Goal: Find specific page/section: Find specific page/section

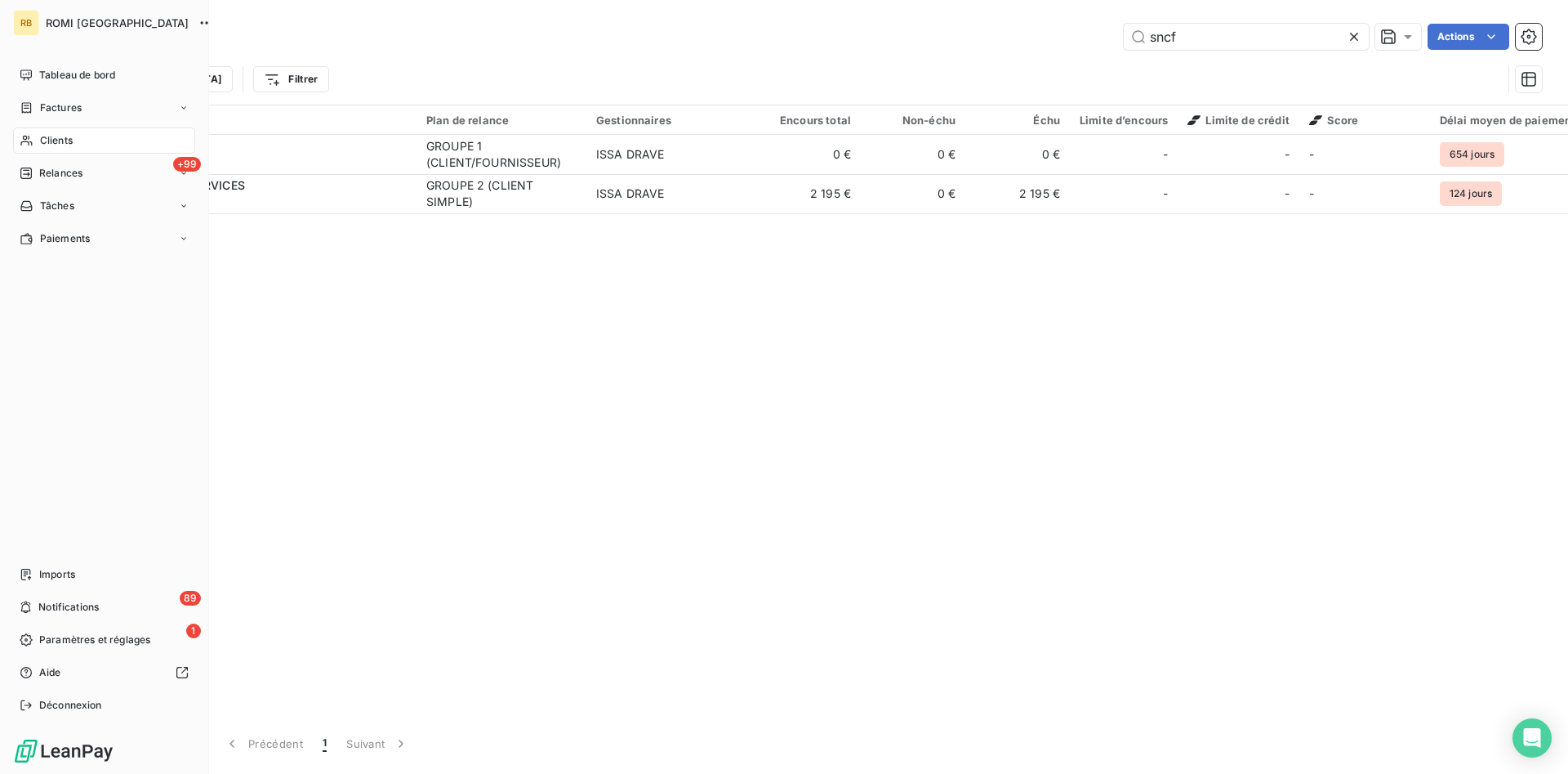
click at [64, 144] on span "Clients" at bounding box center [57, 140] width 33 height 15
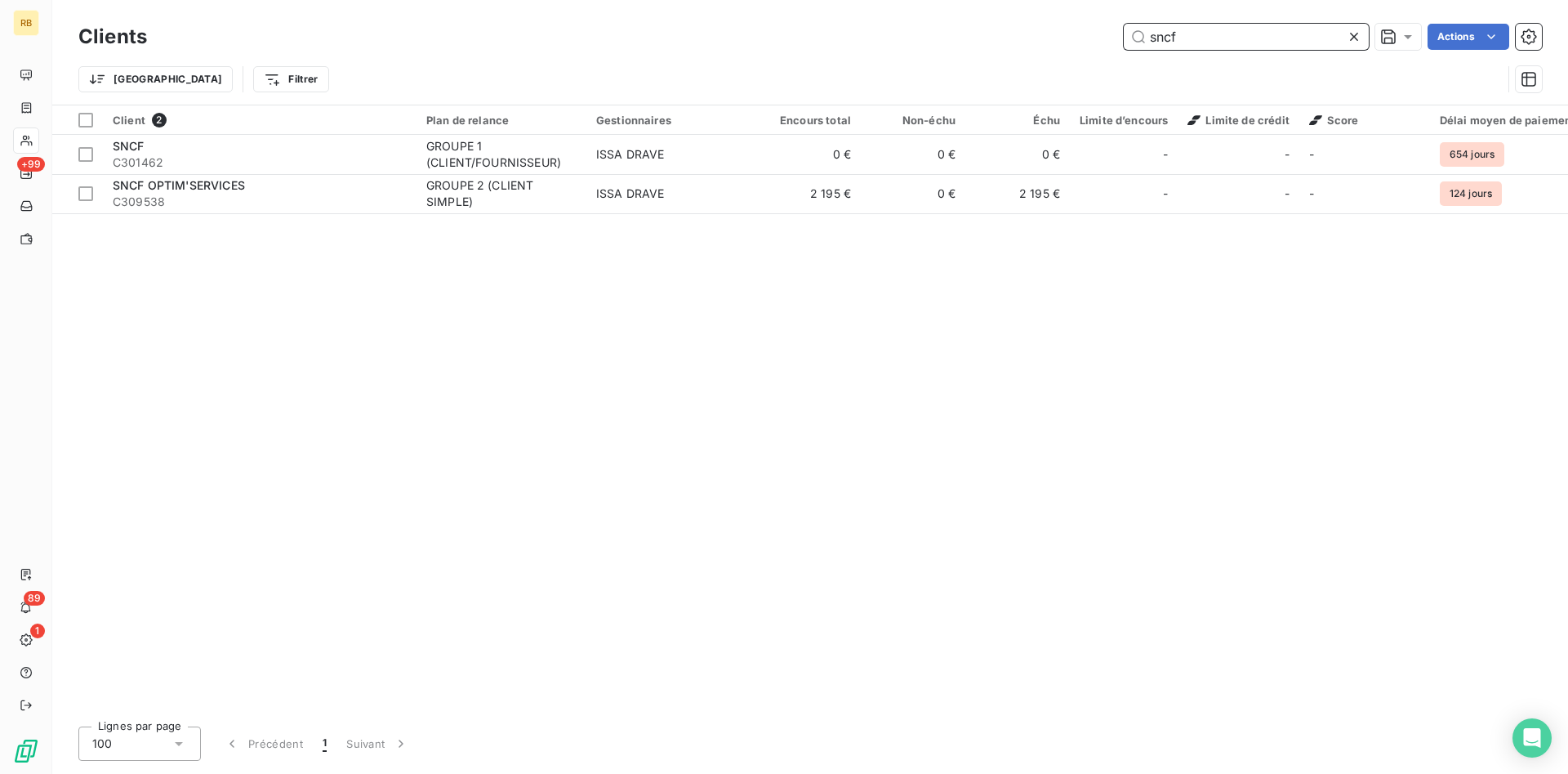
drag, startPoint x: 1209, startPoint y: 38, endPoint x: 907, endPoint y: 19, distance: 302.6
click at [1124, 24] on input "sncf" at bounding box center [1246, 37] width 245 height 26
type input "s"
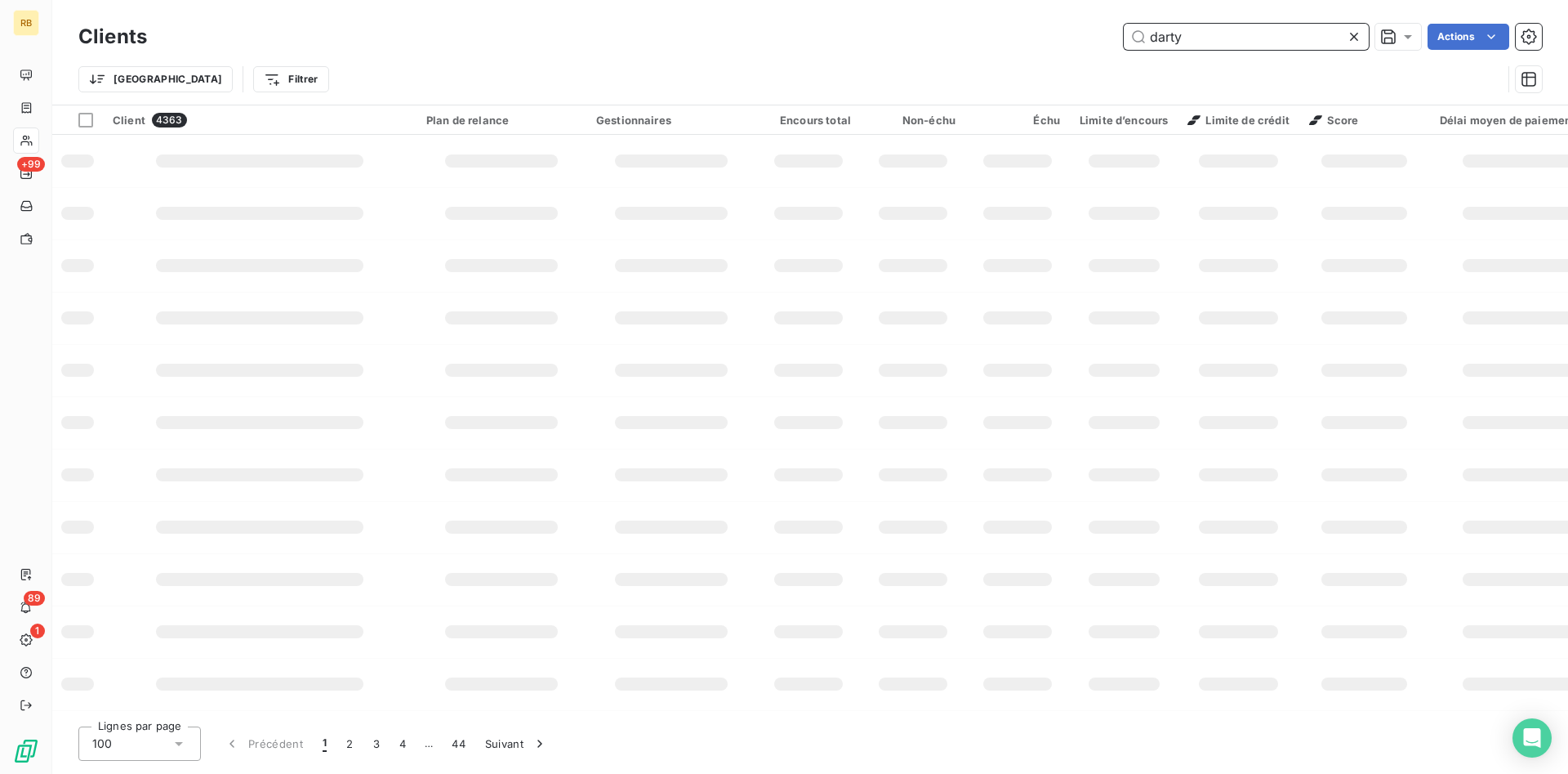
type input "darty"
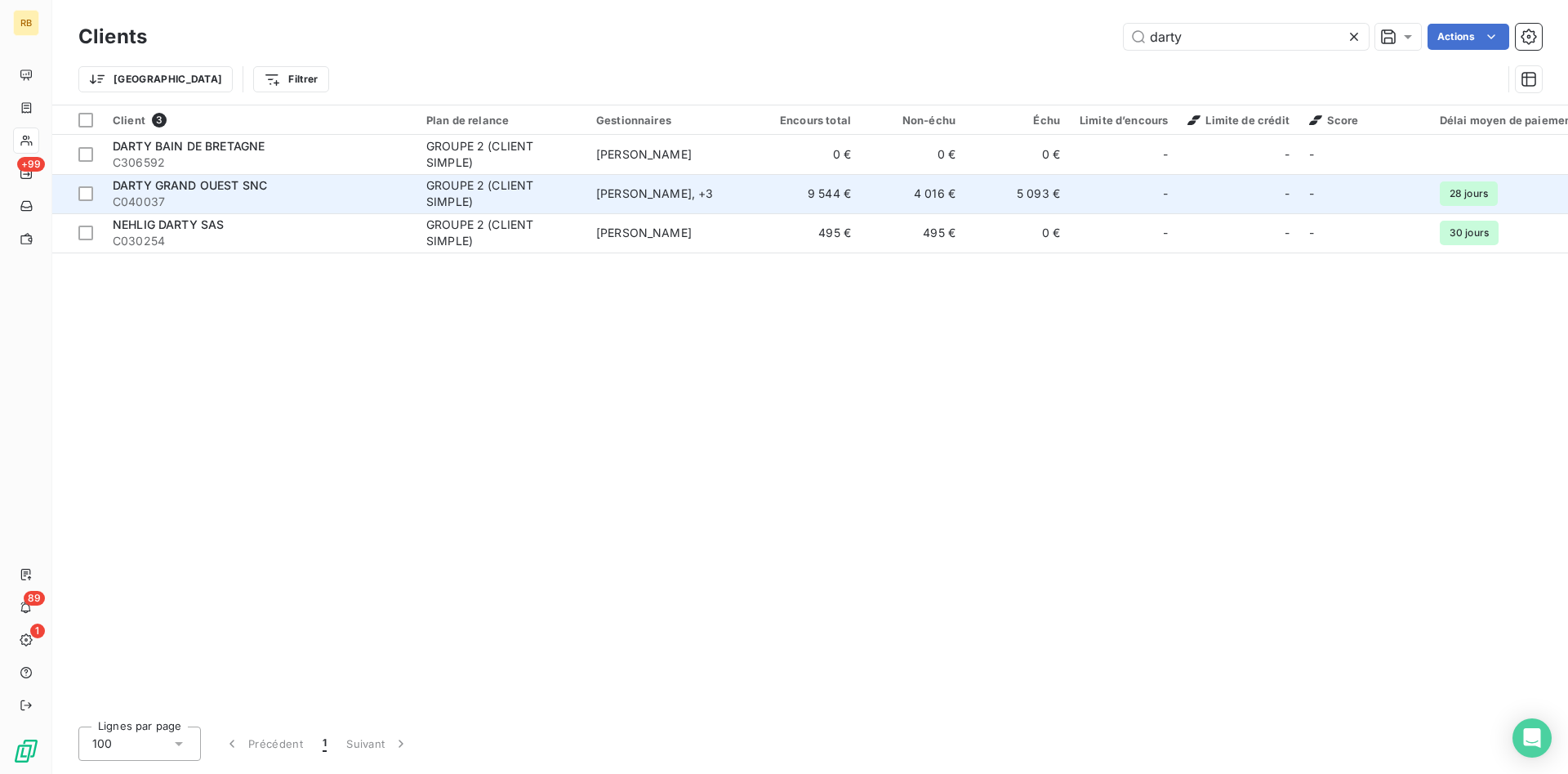
click at [548, 184] on div "GROUPE 2 (CLIENT SIMPLE)" at bounding box center [501, 194] width 150 height 33
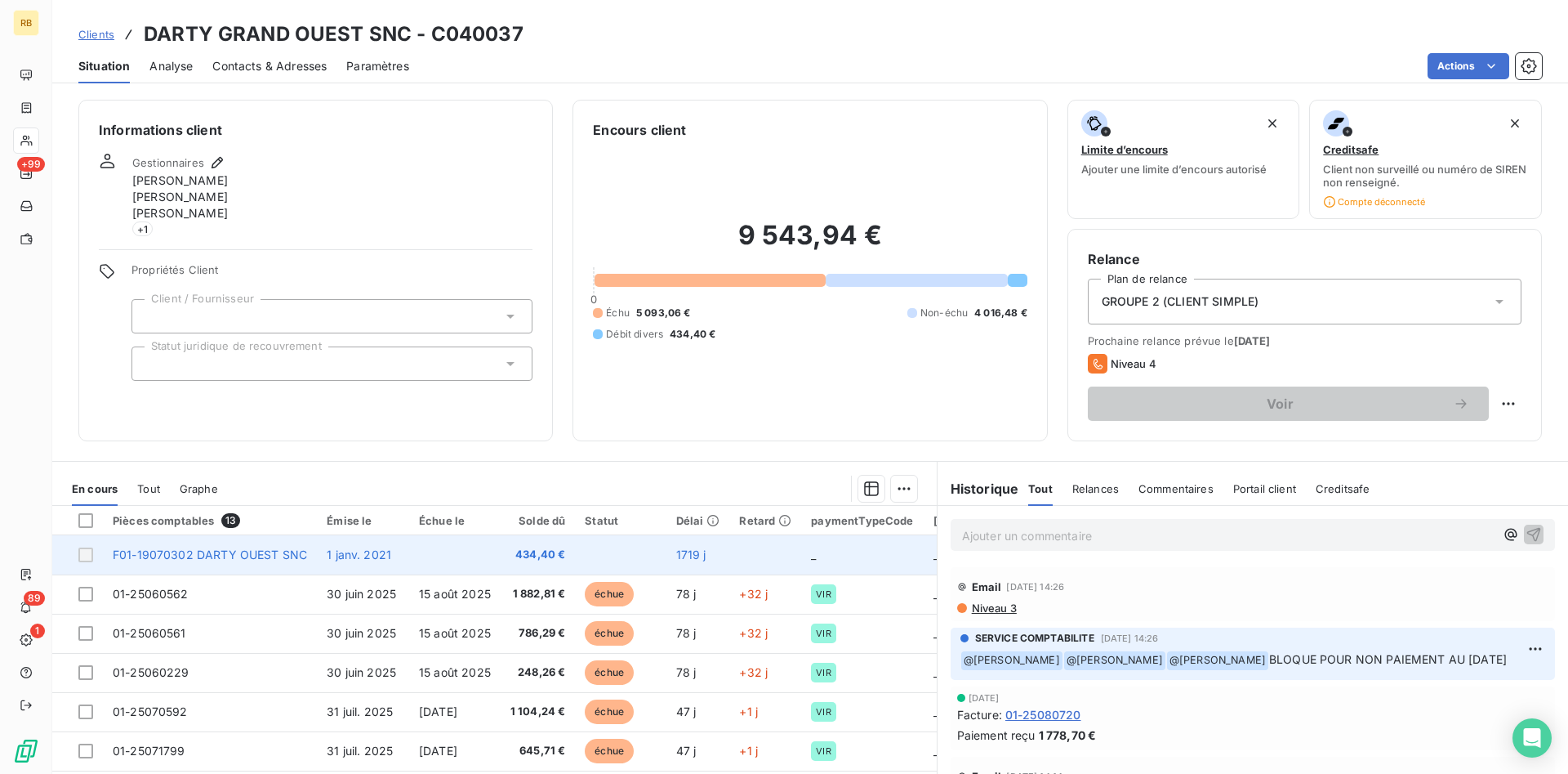
click at [533, 550] on span "434,40 €" at bounding box center [538, 555] width 56 height 16
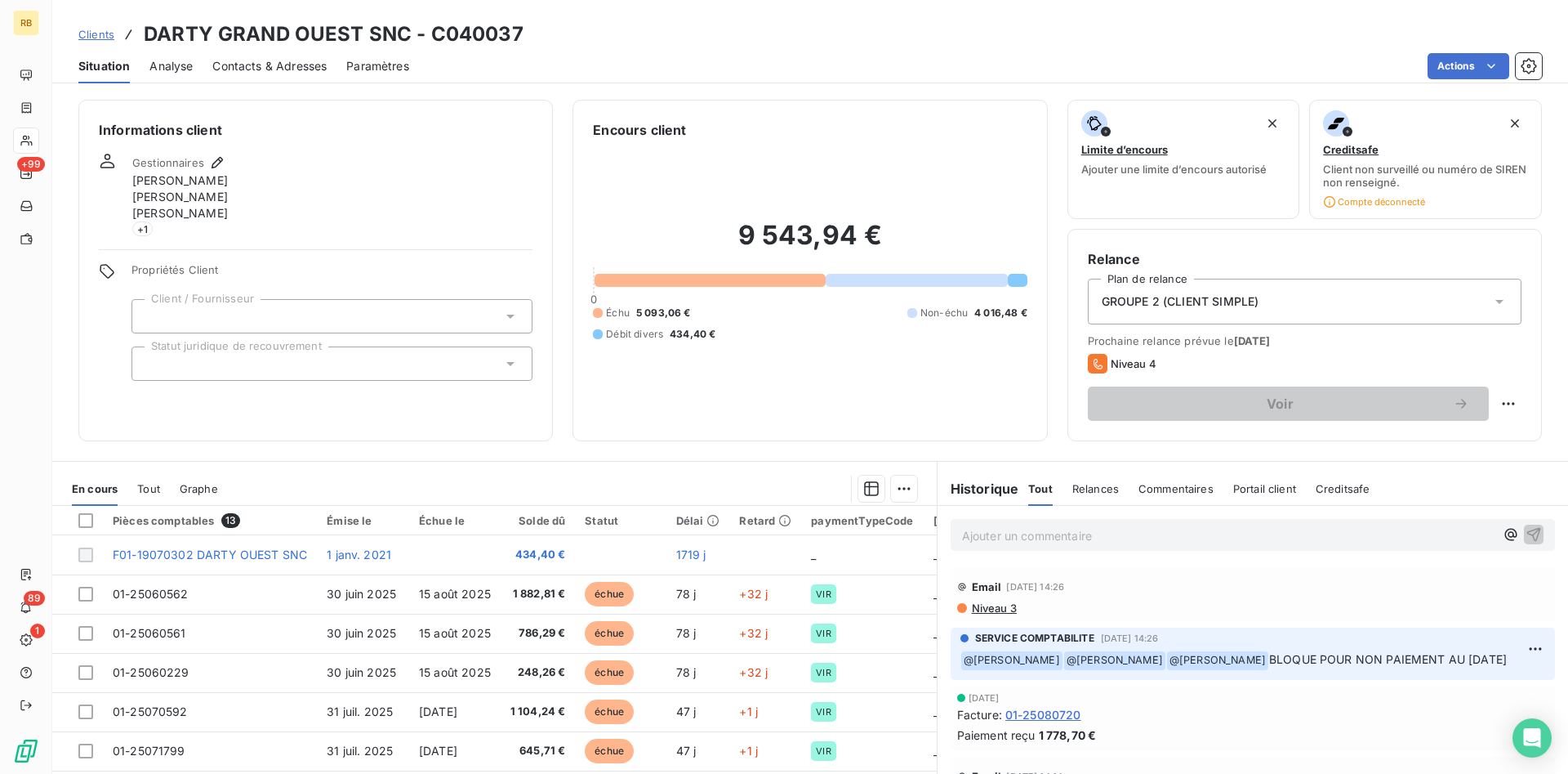
click at [152, 487] on span "Tout" at bounding box center [149, 488] width 23 height 13
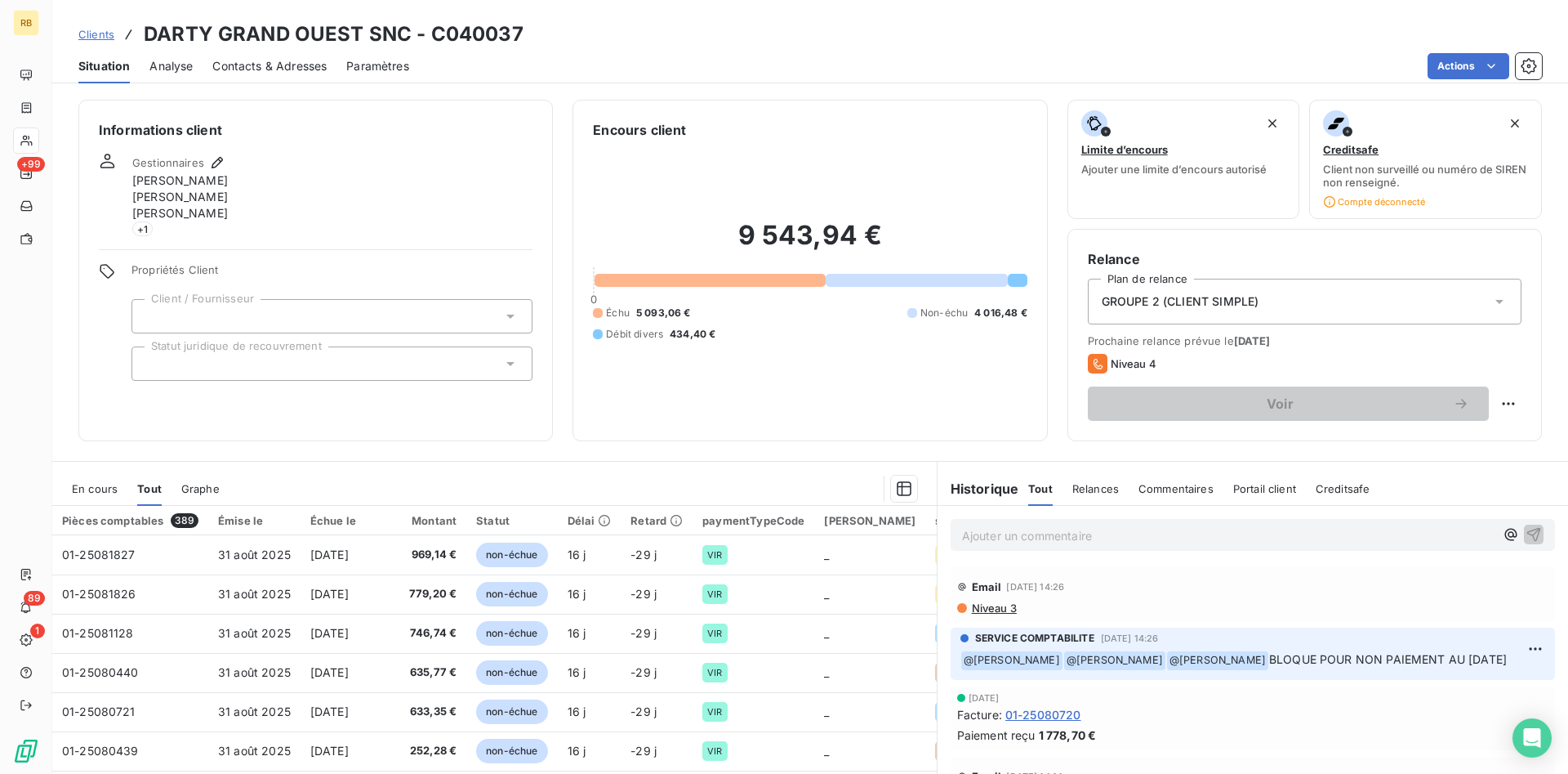
click at [204, 487] on span "Graphe" at bounding box center [200, 488] width 39 height 13
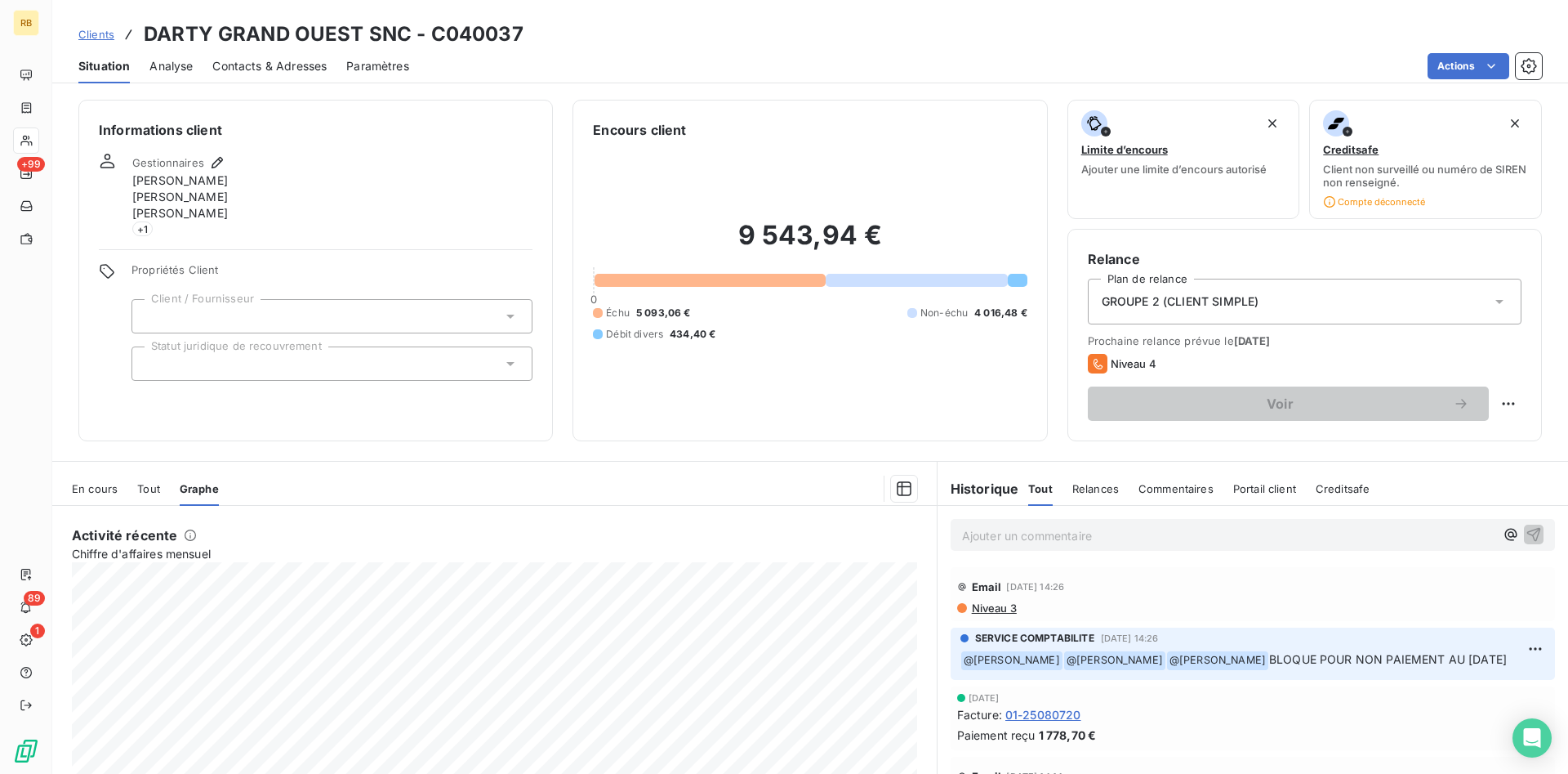
click at [1279, 489] on span "Portail client" at bounding box center [1264, 488] width 63 height 13
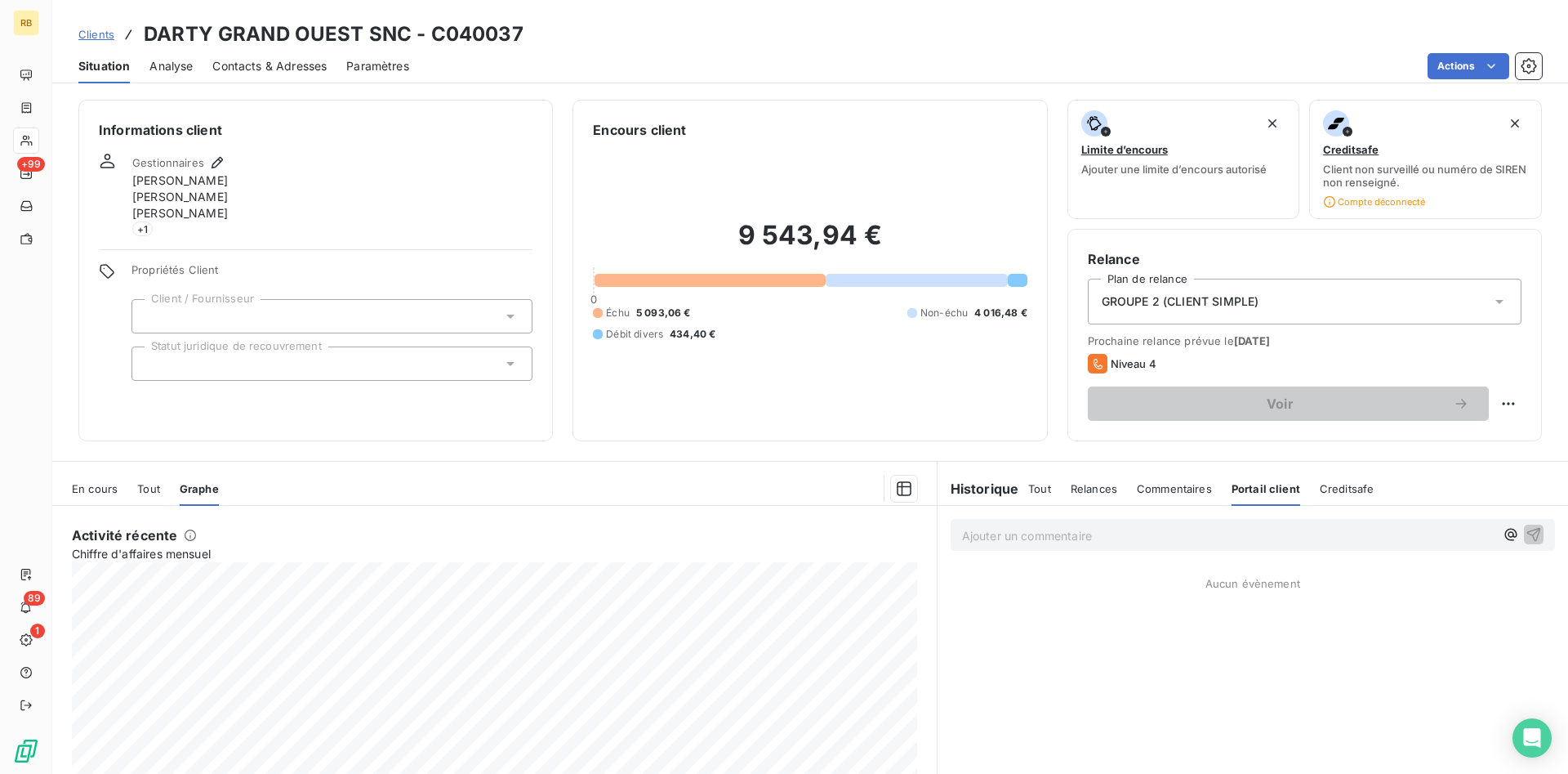
click at [152, 488] on span "Tout" at bounding box center [149, 488] width 23 height 13
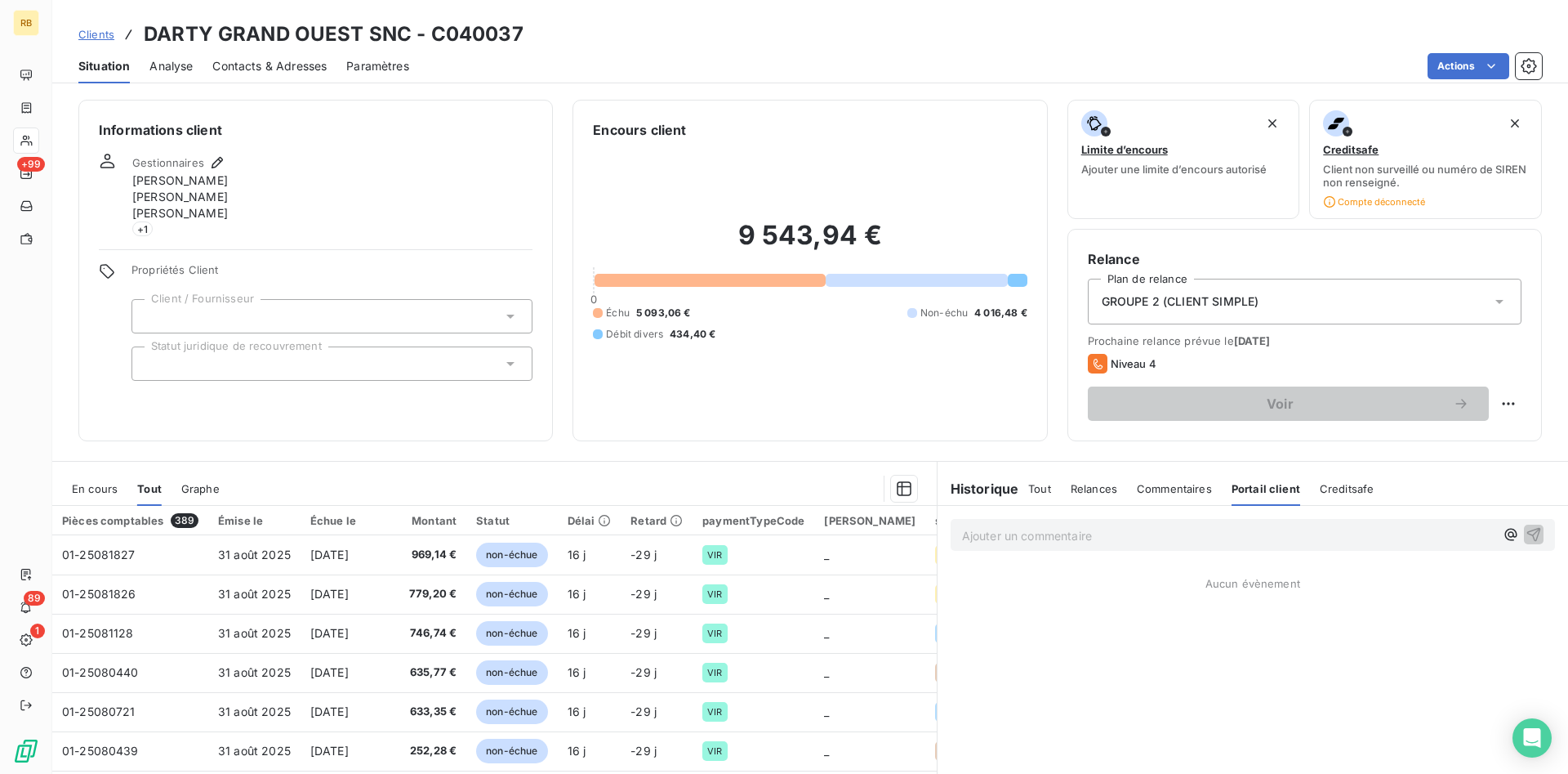
click at [97, 488] on span "En cours" at bounding box center [95, 488] width 46 height 13
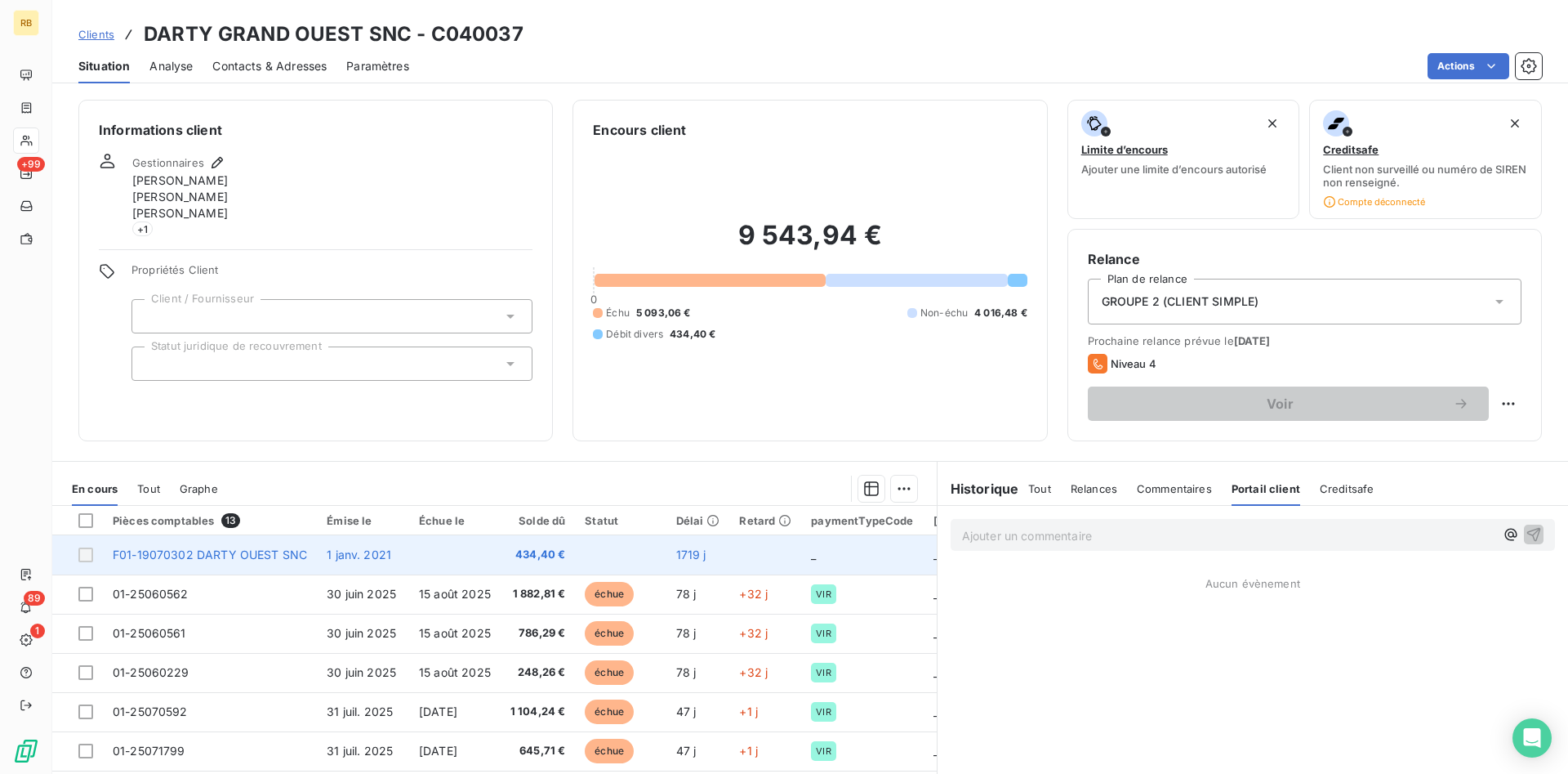
click at [291, 562] on td "F01-19070302 DARTY OUEST SNC" at bounding box center [209, 555] width 214 height 39
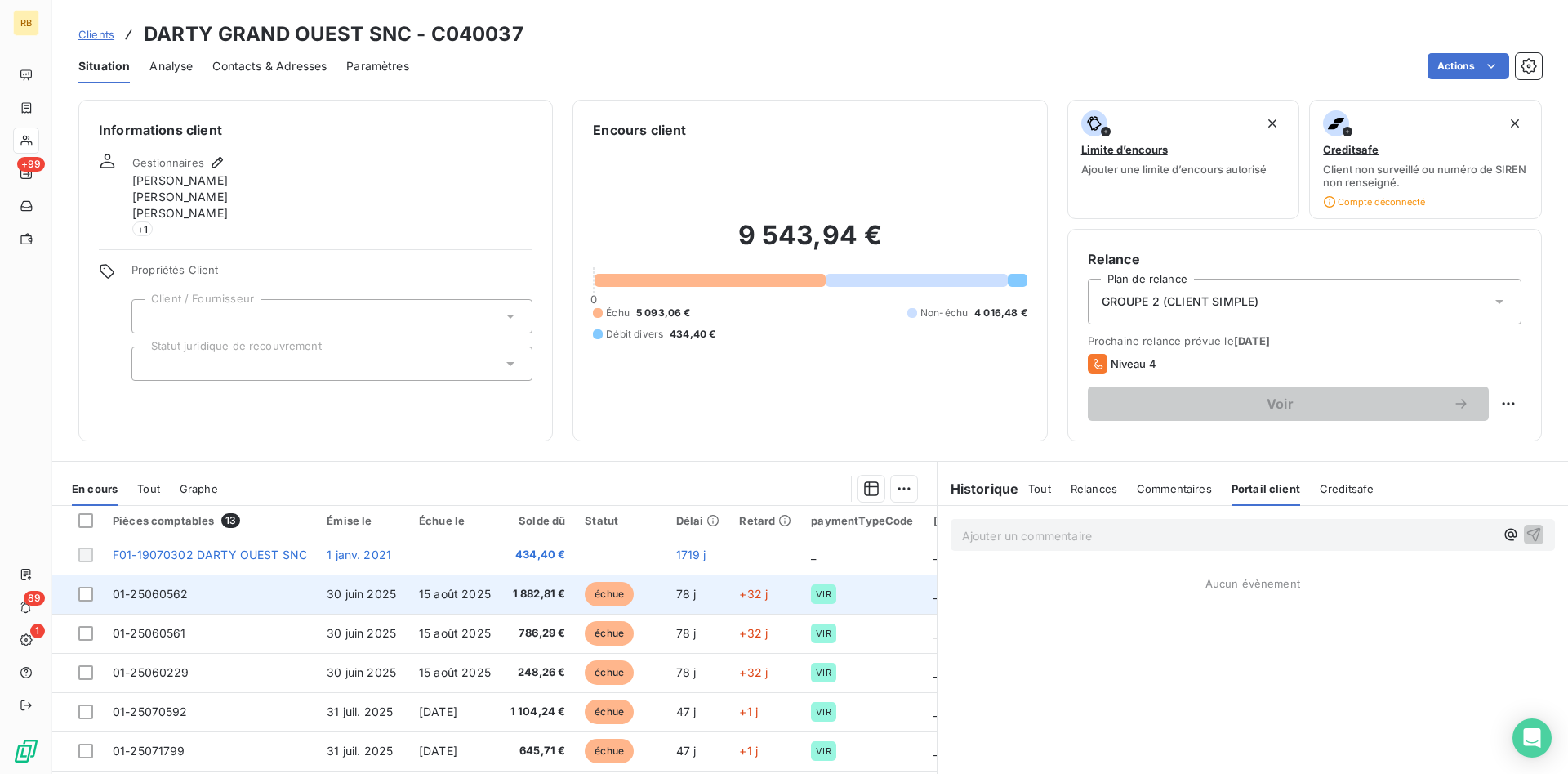
click at [291, 590] on td "01-25060562" at bounding box center [209, 594] width 214 height 39
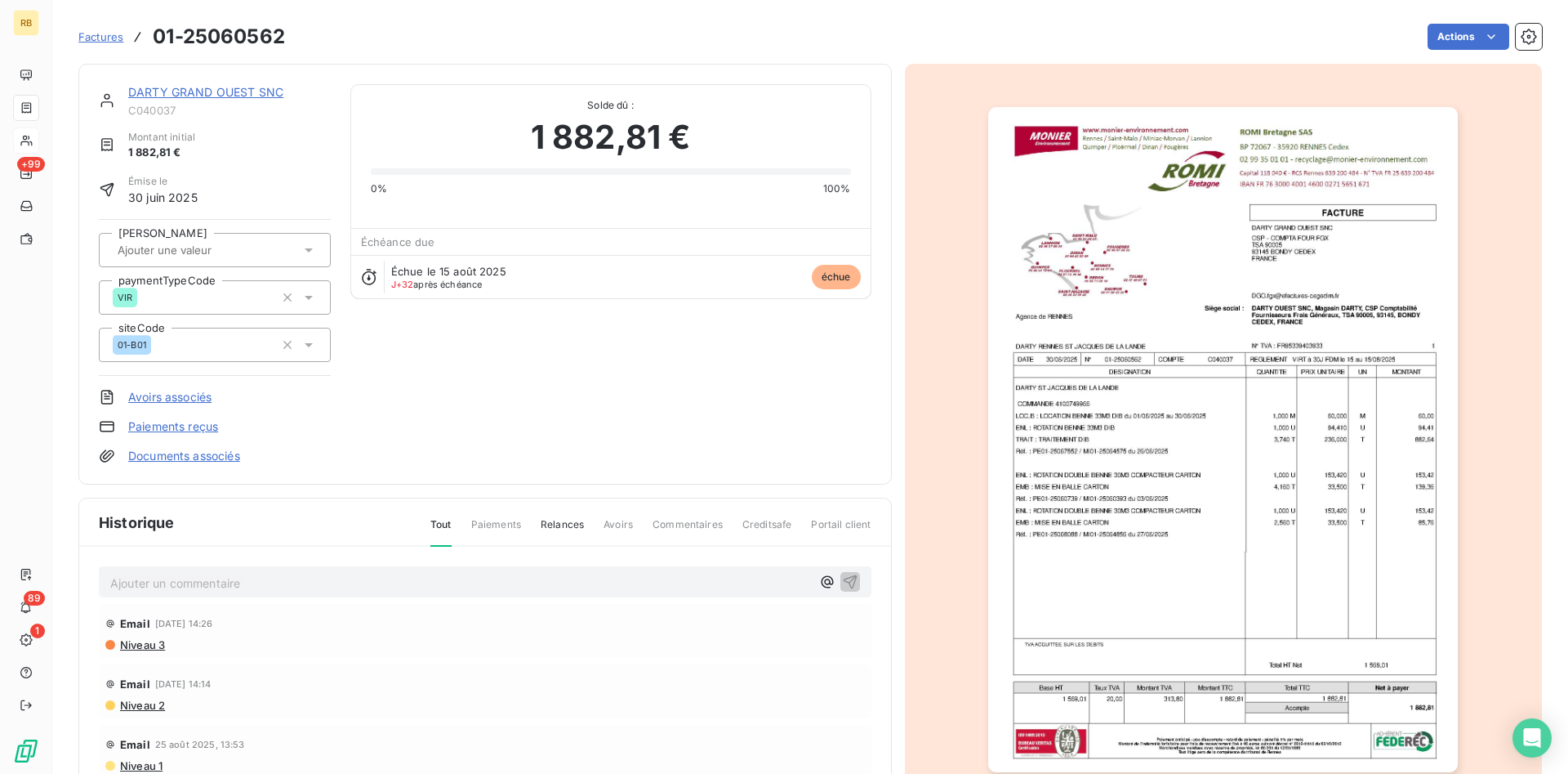
click at [518, 524] on span "Paiements" at bounding box center [496, 531] width 50 height 28
click at [555, 524] on span "Relances" at bounding box center [562, 531] width 43 height 28
click at [500, 521] on span "Paiements" at bounding box center [496, 531] width 50 height 28
click at [229, 90] on link "DARTY GRAND OUEST SNC" at bounding box center [205, 92] width 155 height 14
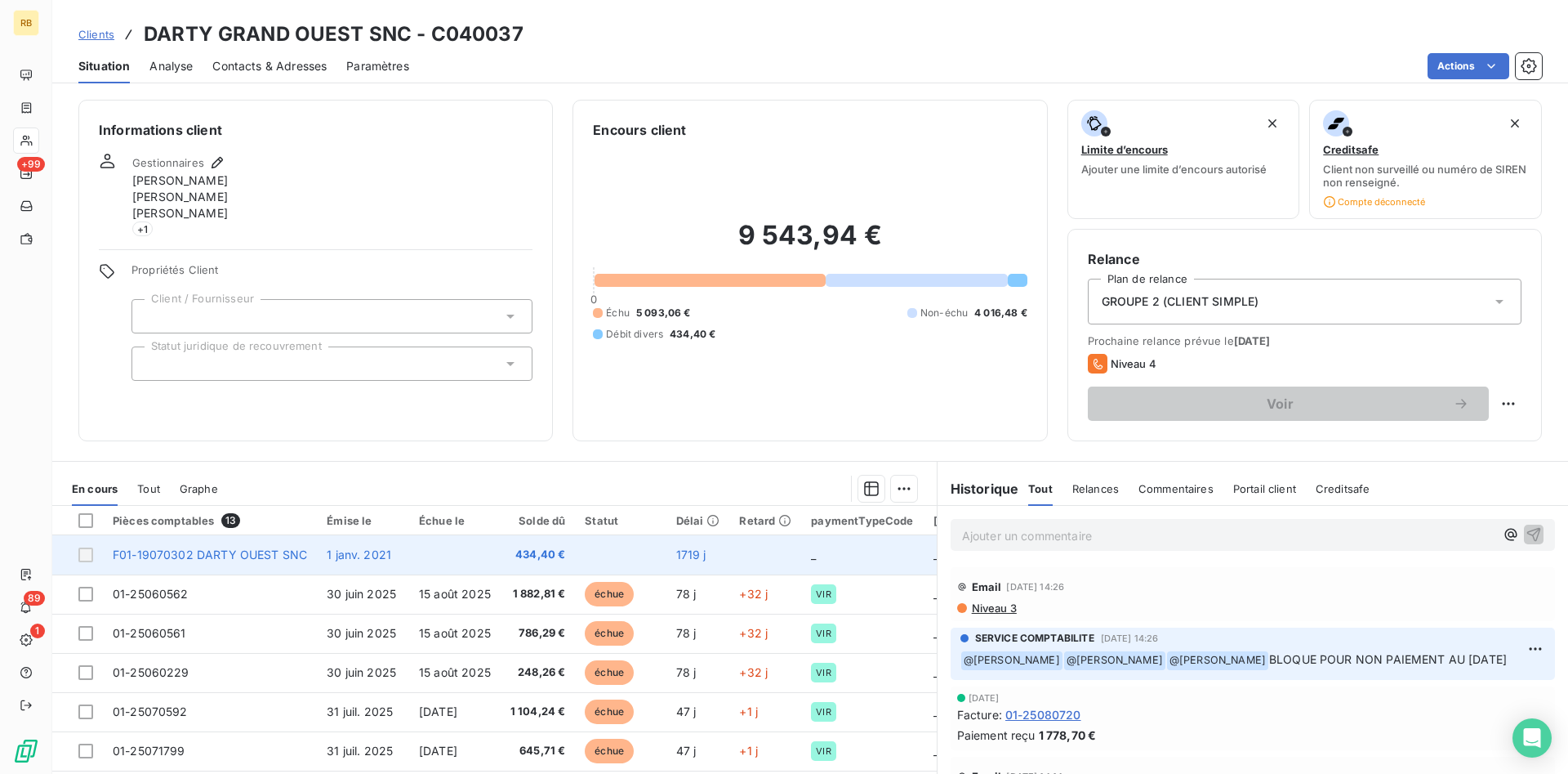
click at [391, 544] on td "1 janv. 2021" at bounding box center [363, 555] width 92 height 39
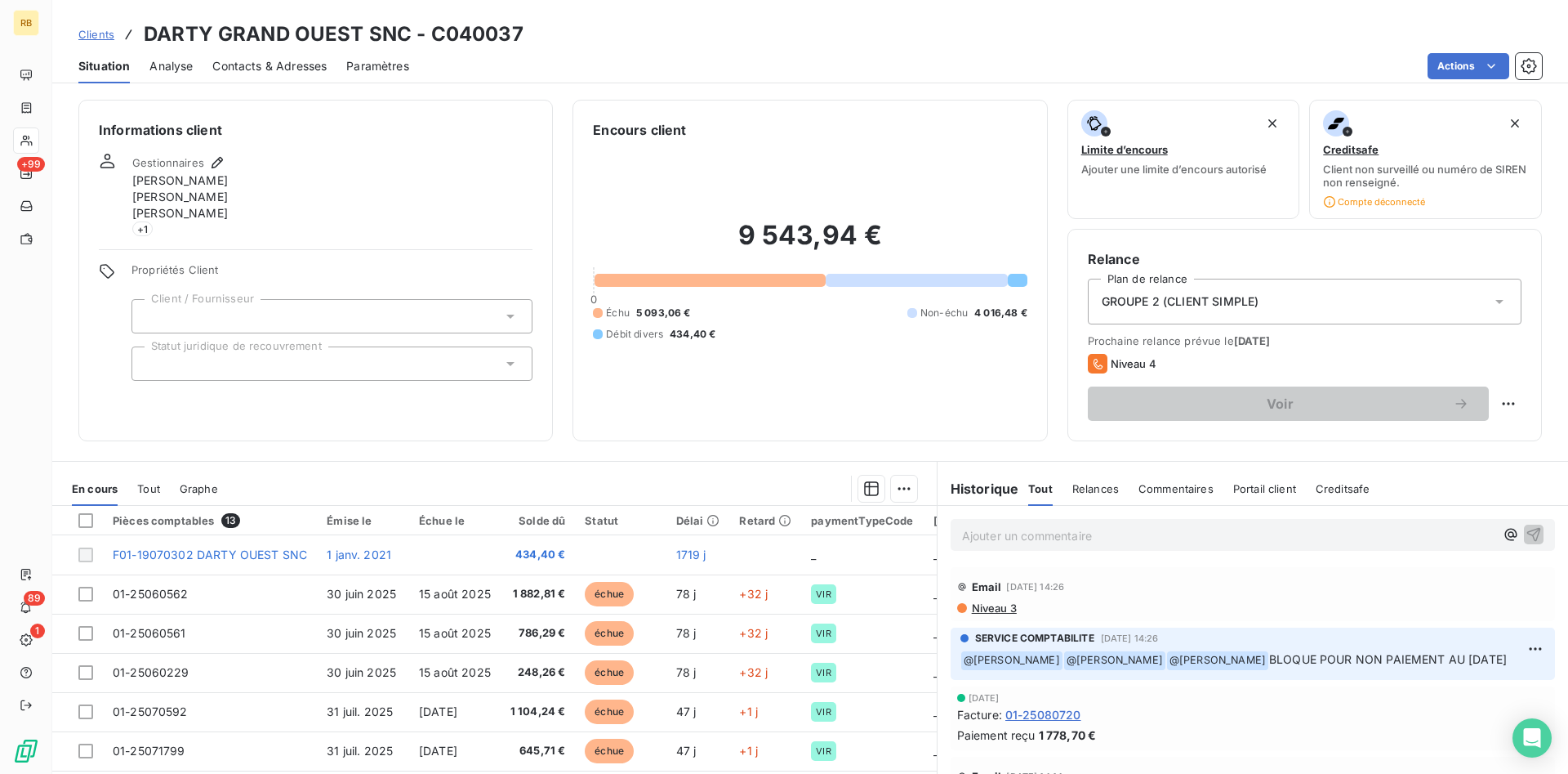
click at [1009, 604] on span "Niveau 3" at bounding box center [993, 608] width 47 height 13
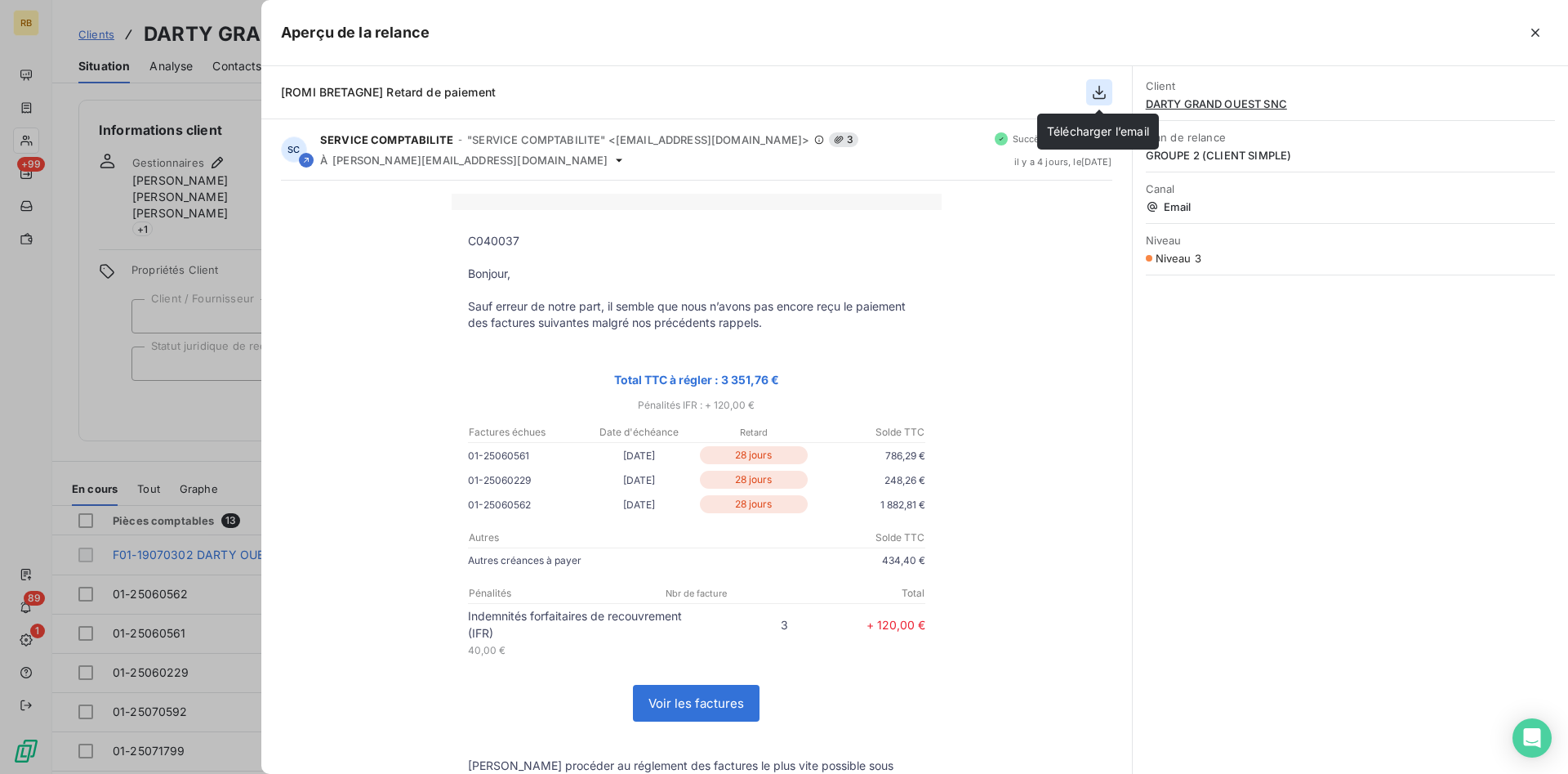
click at [1101, 89] on icon "button" at bounding box center [1099, 93] width 16 height 16
click at [1099, 86] on icon "button" at bounding box center [1099, 93] width 13 height 14
click at [1099, 89] on icon "button" at bounding box center [1099, 93] width 13 height 14
click at [811, 260] on p at bounding box center [696, 258] width 457 height 16
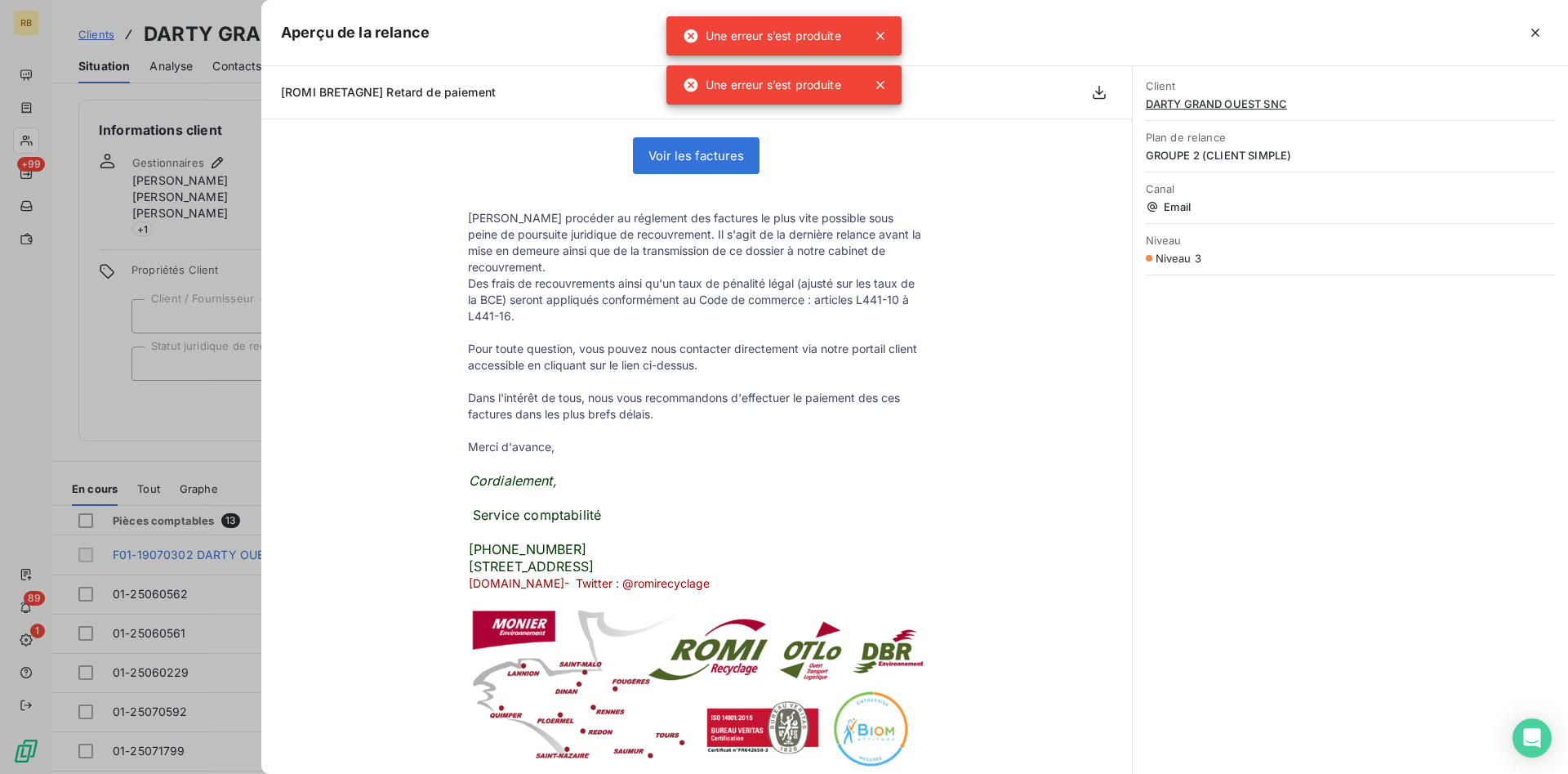
scroll to position [666, 0]
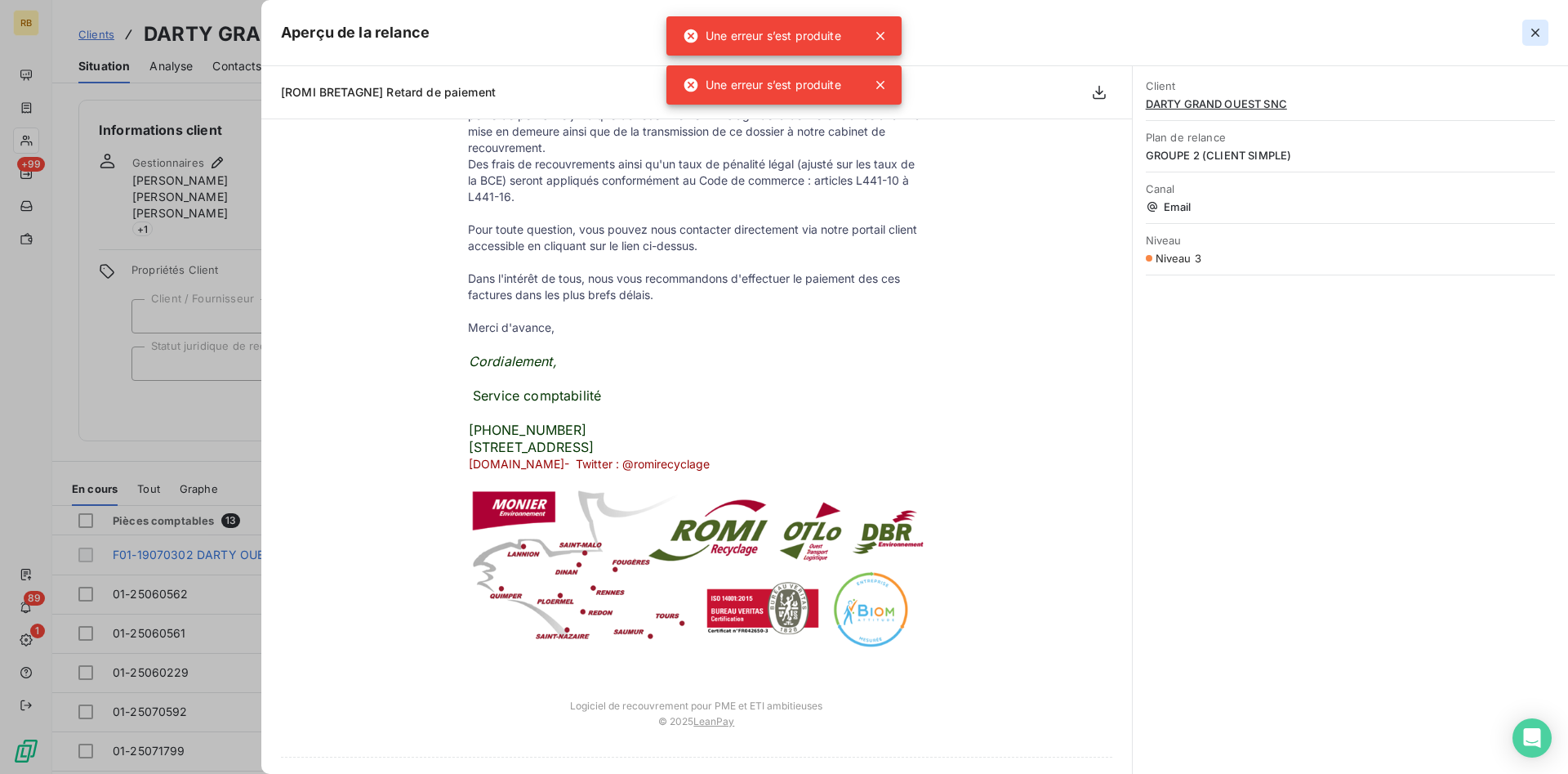
click at [1532, 30] on icon "button" at bounding box center [1535, 33] width 8 height 8
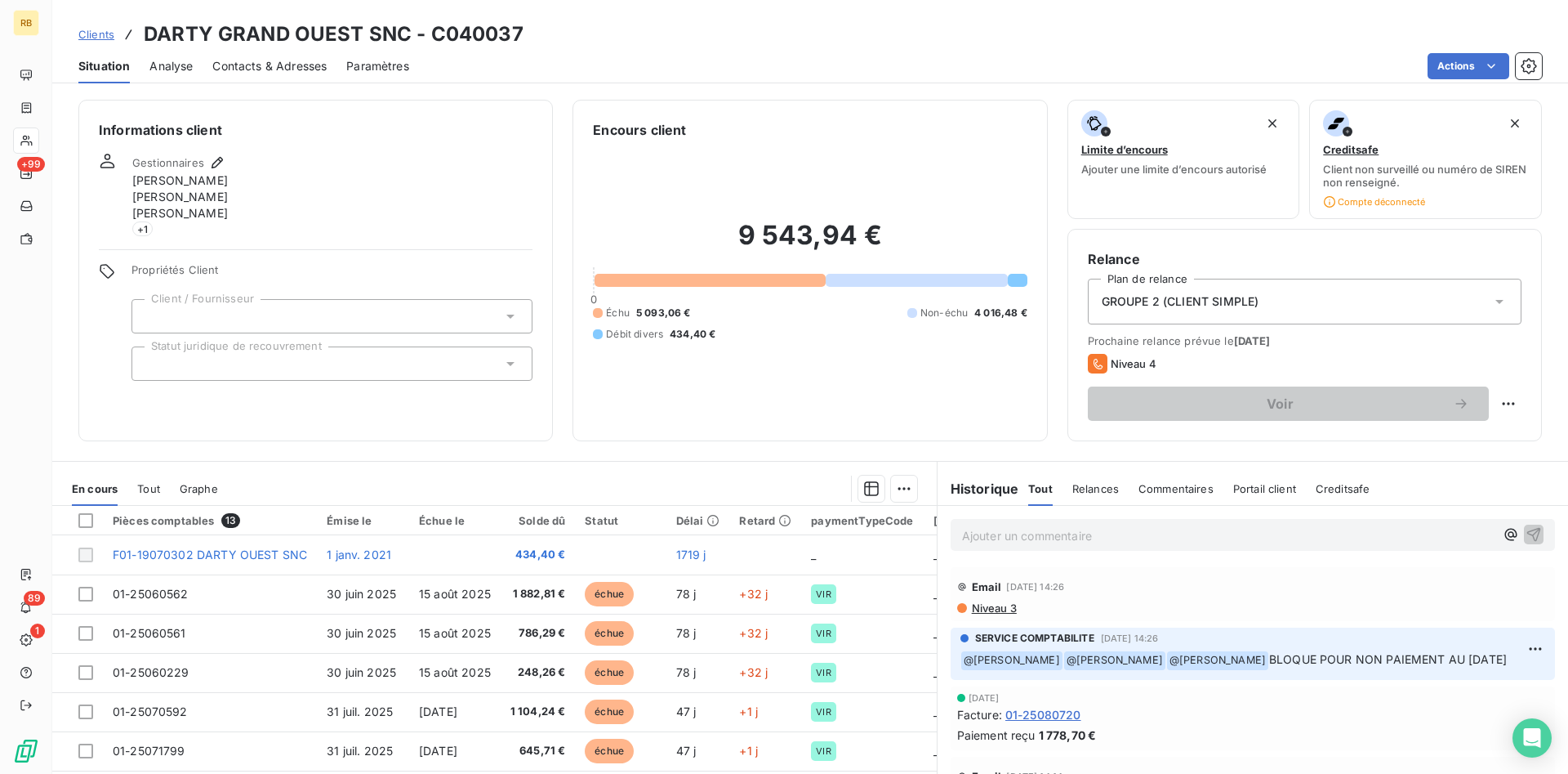
click at [766, 62] on div "Actions" at bounding box center [985, 66] width 1113 height 26
